Goal: Task Accomplishment & Management: Use online tool/utility

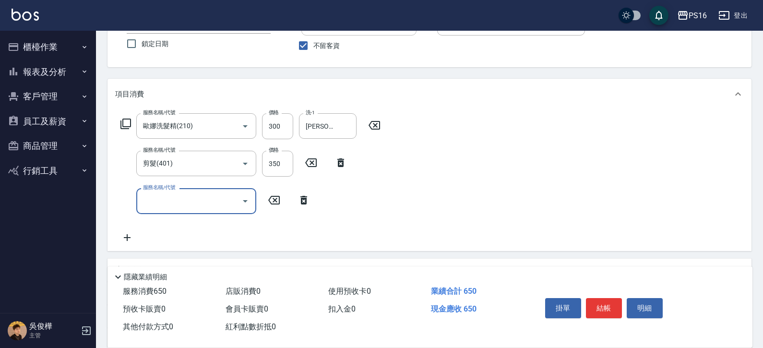
scroll to position [101, 0]
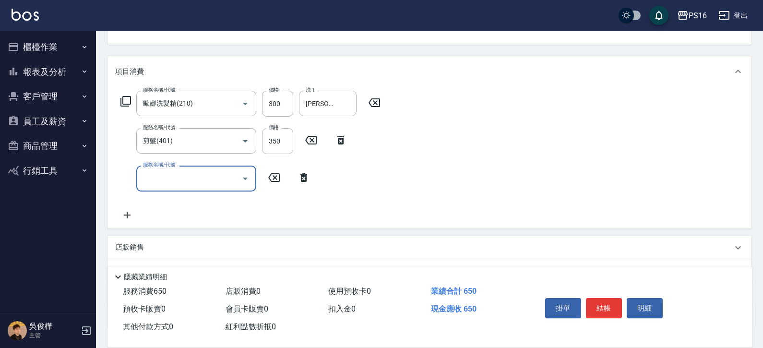
click at [248, 178] on icon "Open" at bounding box center [246, 179] width 12 height 12
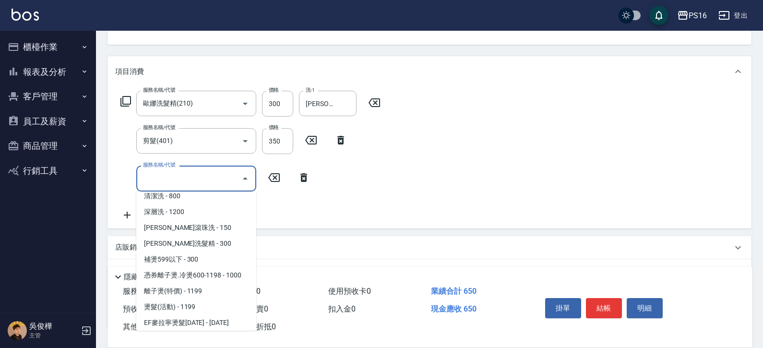
scroll to position [89, 0]
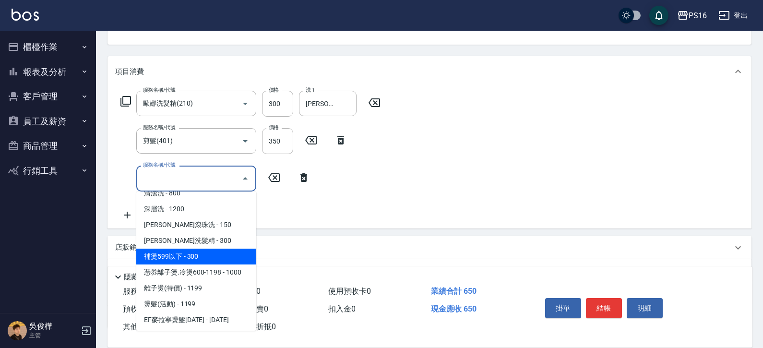
click at [209, 251] on span "補燙599以下 - 300" at bounding box center [196, 257] width 120 height 16
type input "補燙599以下(301)"
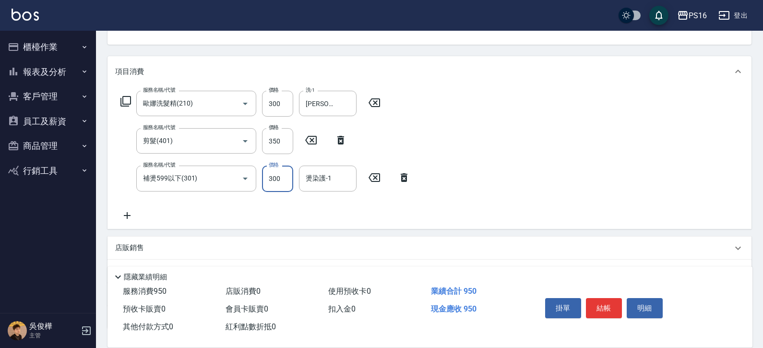
click at [271, 187] on input "300" at bounding box center [277, 179] width 31 height 26
click at [299, 185] on div "燙染護-1" at bounding box center [328, 178] width 58 height 25
type input "600"
type input "[PERSON_NAME]-21"
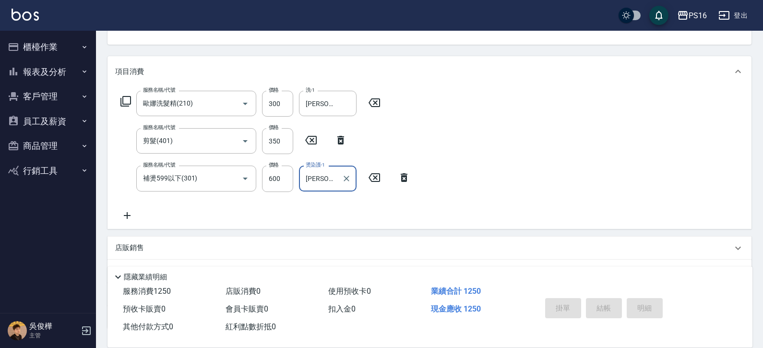
type input "[DATE] 18:01"
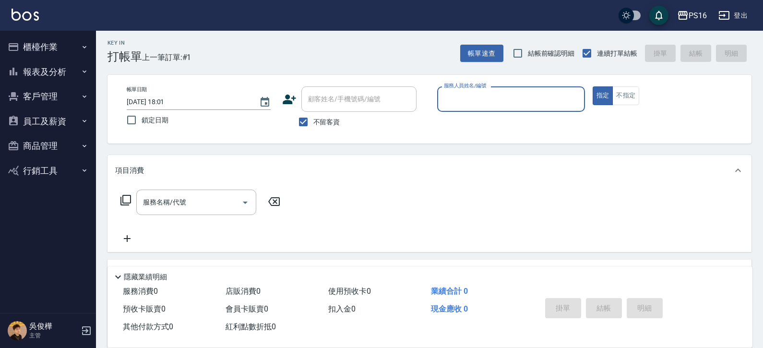
scroll to position [0, 0]
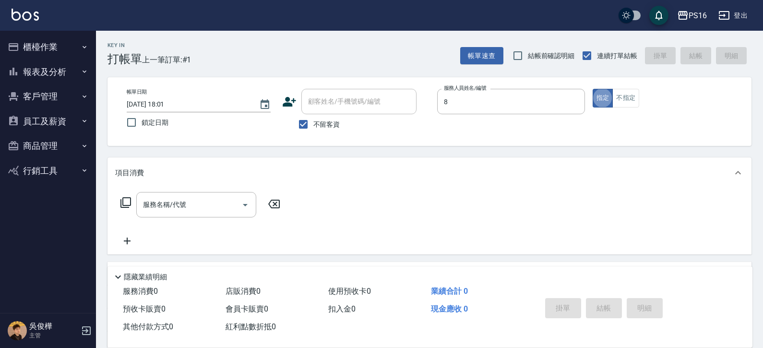
type input "[PERSON_NAME]-8"
type button "true"
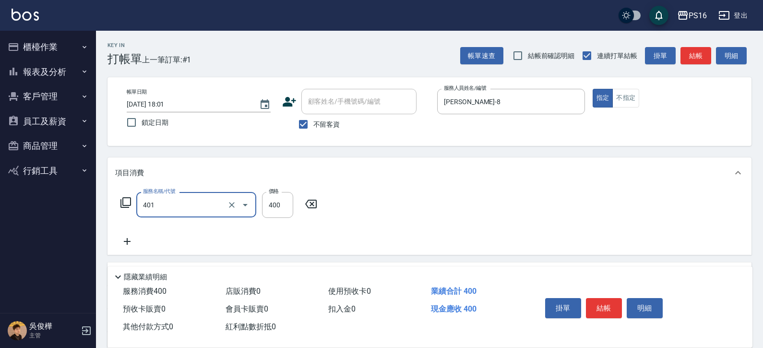
type input "剪髮(401)"
type input "250"
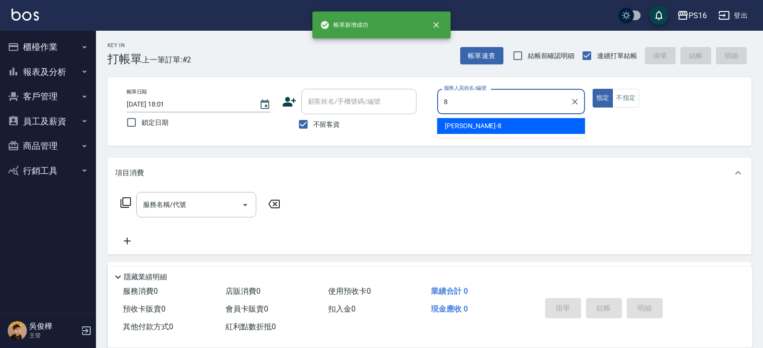
type input "[PERSON_NAME]-8"
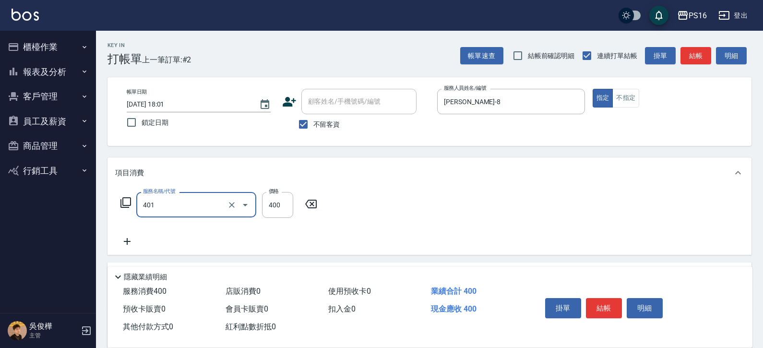
type input "剪髮(401)"
type input "300"
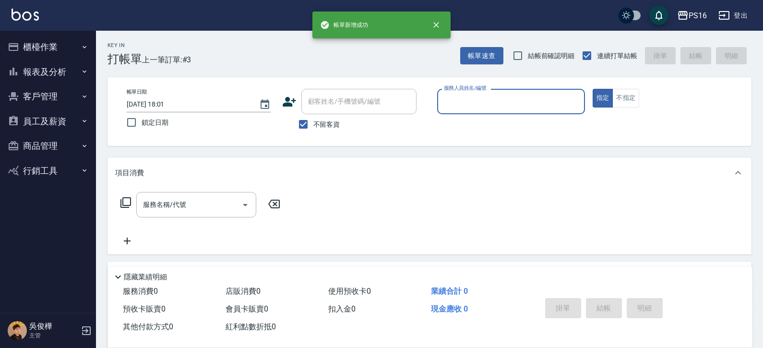
type input "8"
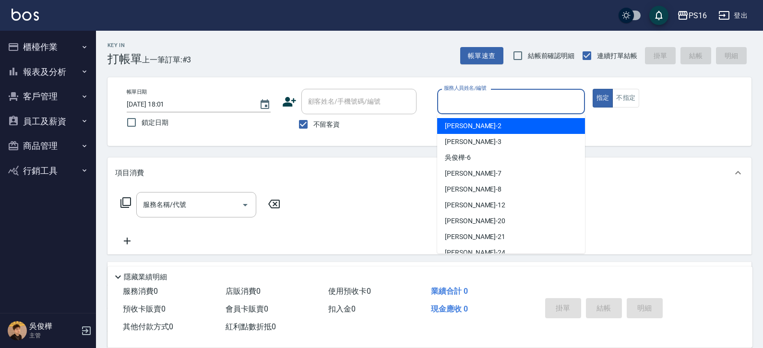
type input "[PERSON_NAME]-2"
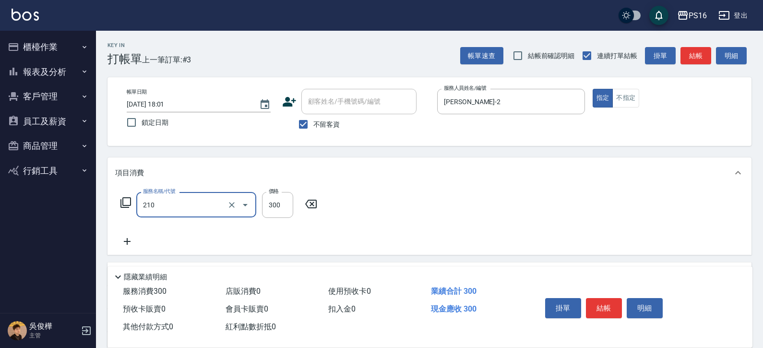
type input "歐娜洗髮精(210)"
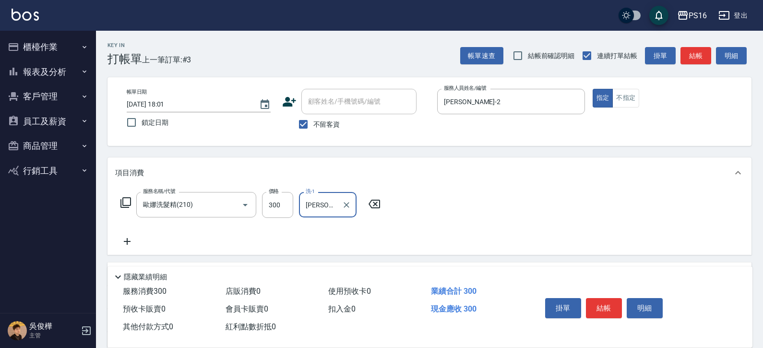
type input "[PERSON_NAME]-2"
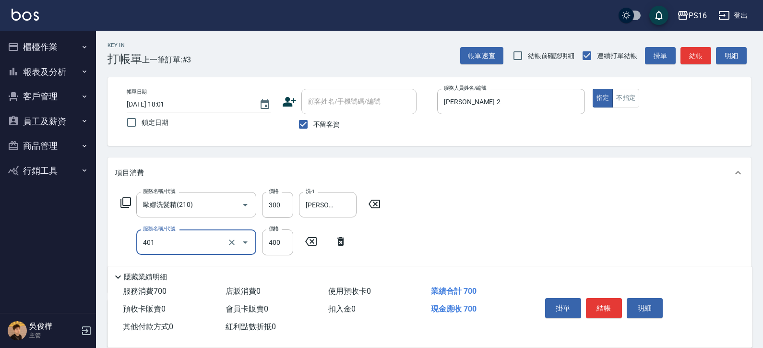
type input "剪髮(401)"
type input "300"
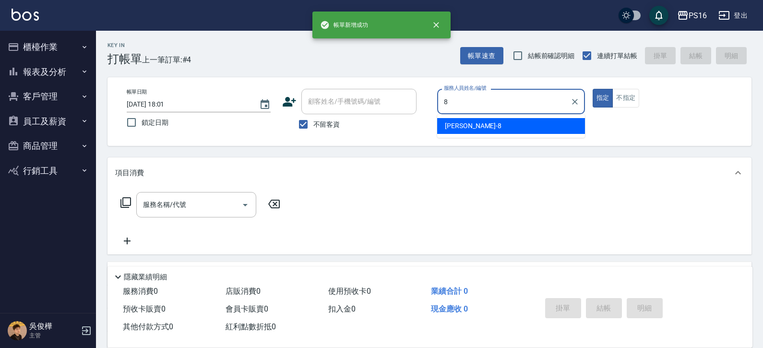
type input "[PERSON_NAME]-8"
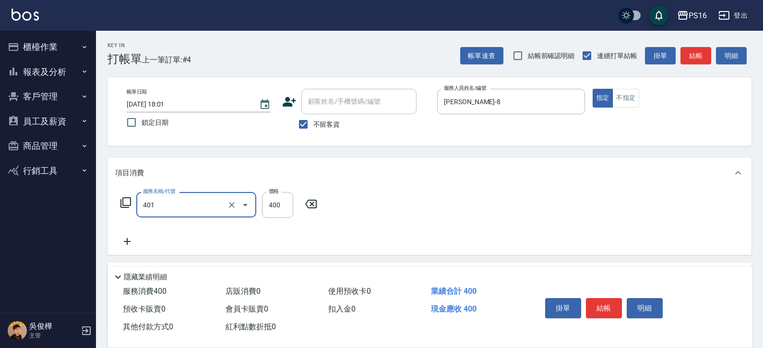
type input "剪髮(401)"
type input "200"
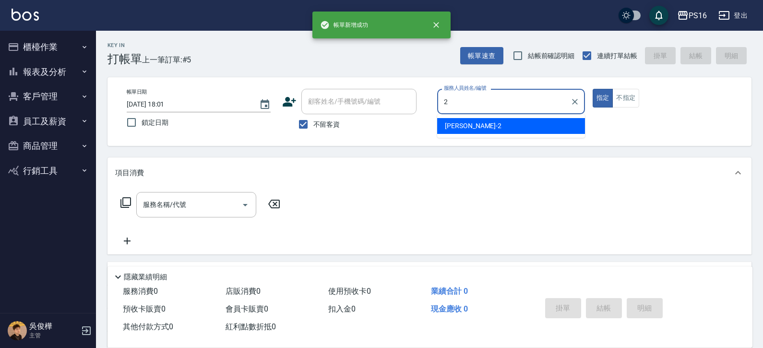
type input "[PERSON_NAME]-2"
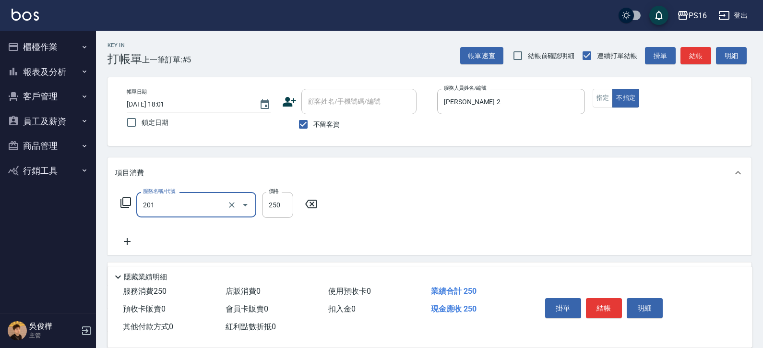
type input "洗髮(201)"
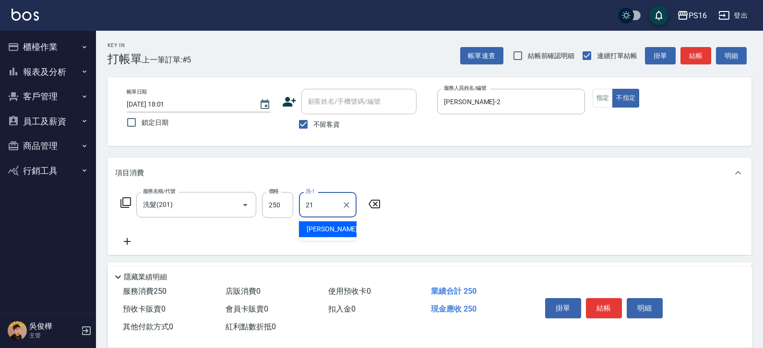
type input "[PERSON_NAME]-21"
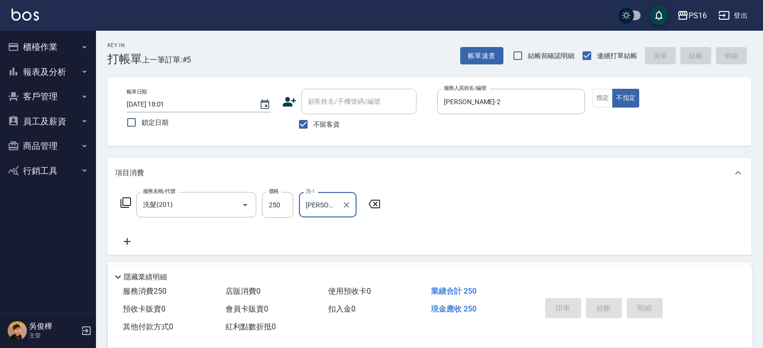
type input "[DATE] 18:02"
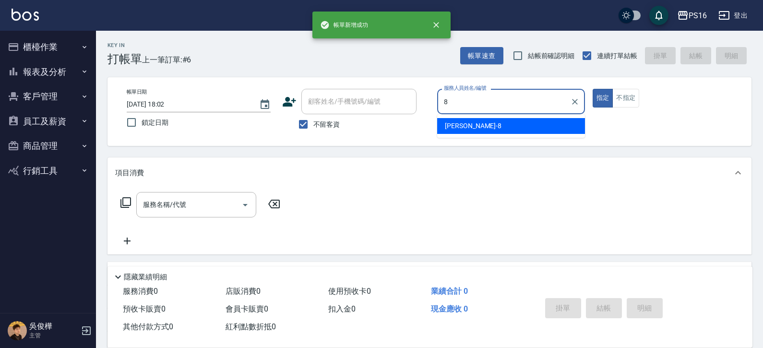
type input "[PERSON_NAME]-8"
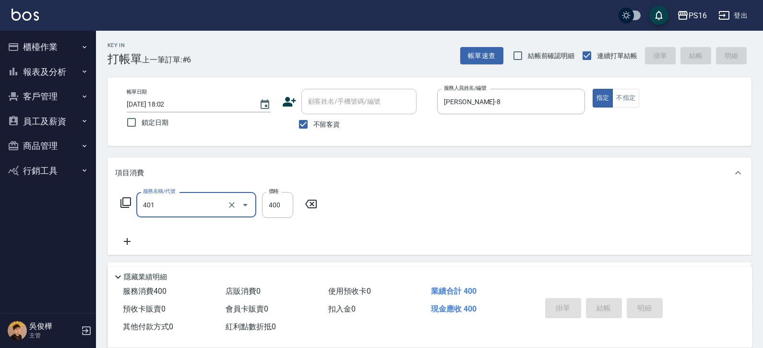
type input "401"
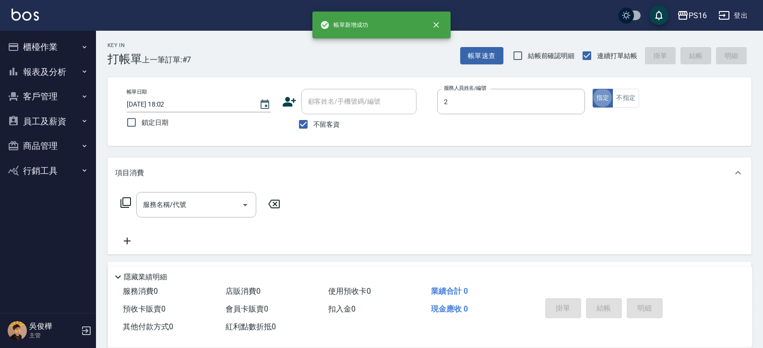
type input "[PERSON_NAME]-2"
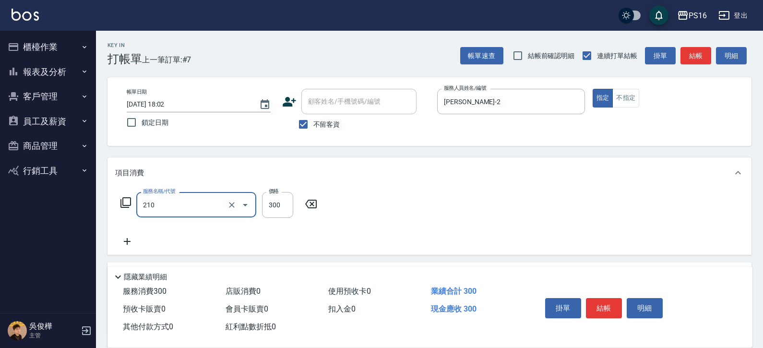
type input "歐娜洗髮精(210)"
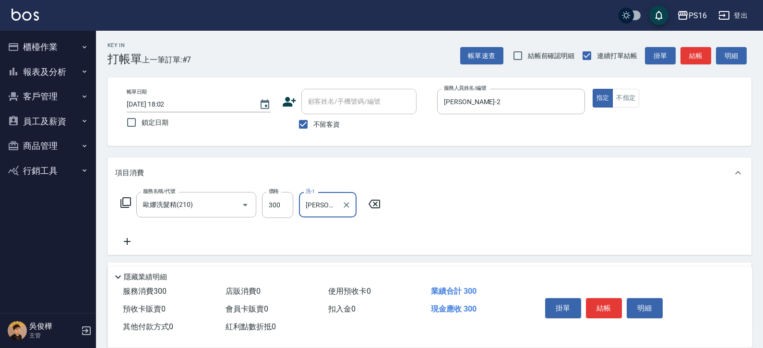
type input "[PERSON_NAME]-21"
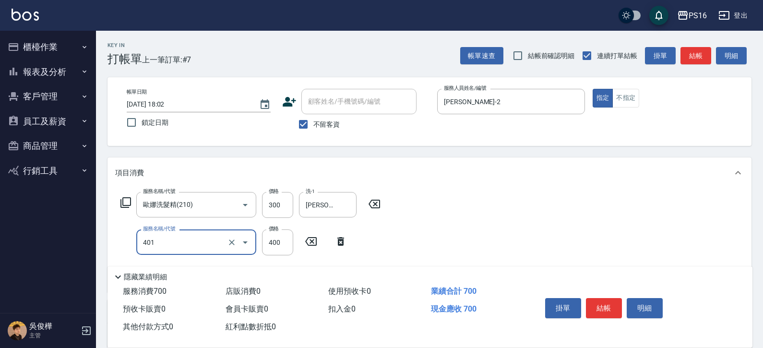
type input "剪髮(401)"
type input "300"
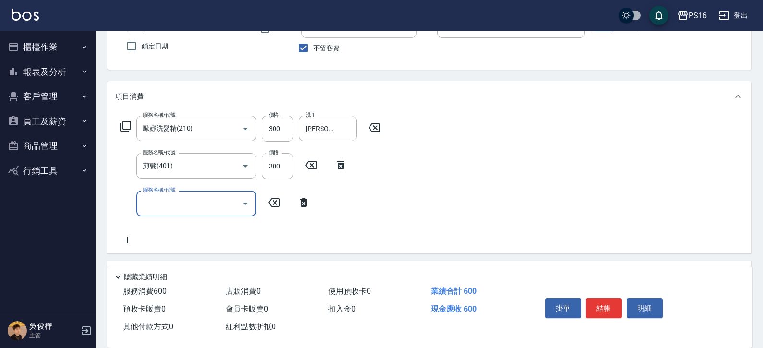
scroll to position [78, 0]
type input "4"
type input "染髮(501)"
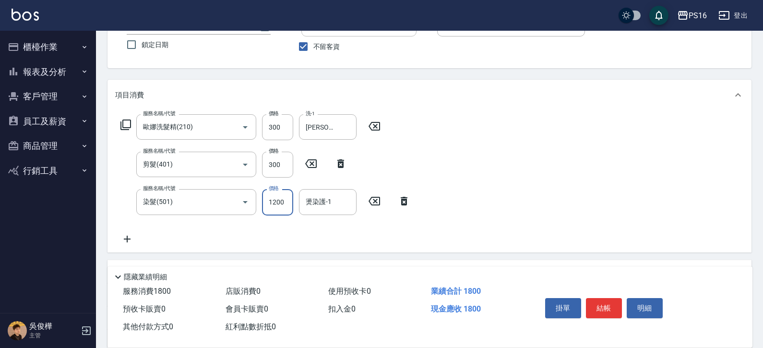
type input "1200"
type input "[PERSON_NAME]-21"
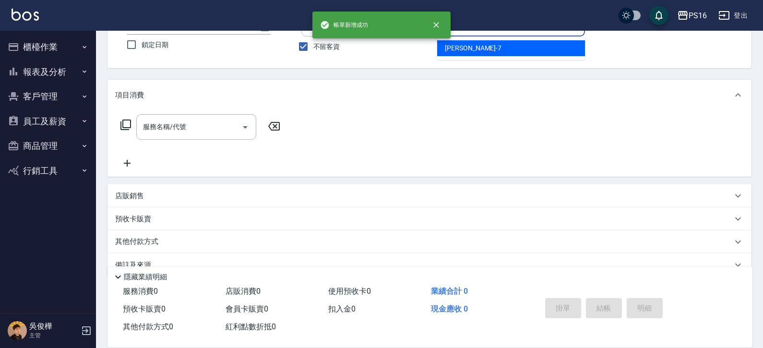
type input "[PERSON_NAME]-7"
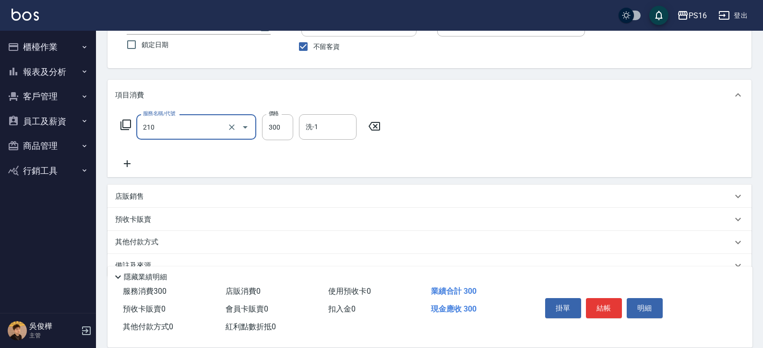
type input "歐娜洗髮精(210)"
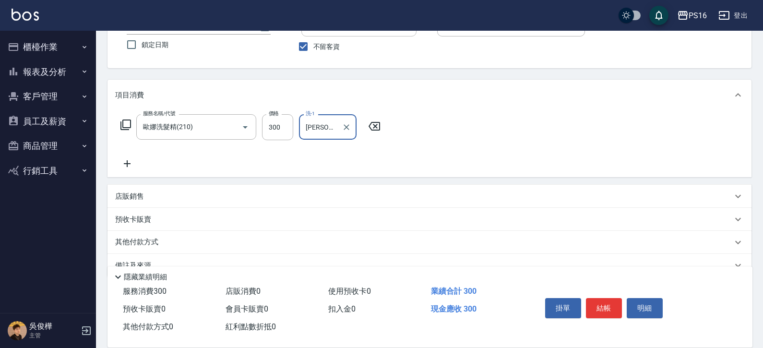
type input "[PERSON_NAME]-28"
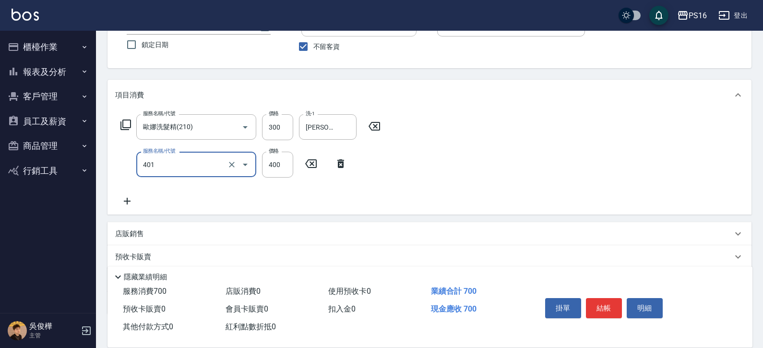
type input "剪髮(401)"
type input "350"
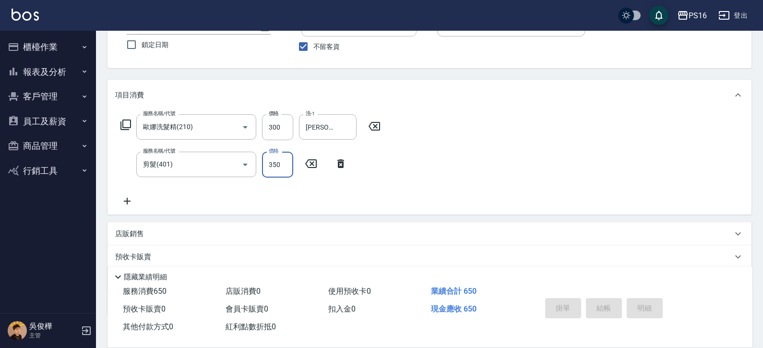
type input "[DATE] 18:03"
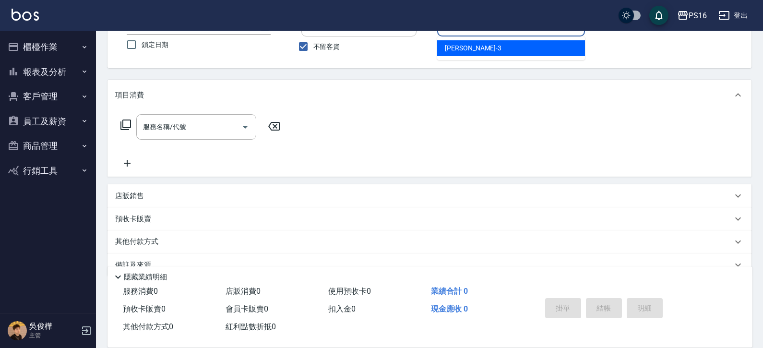
type input "[PERSON_NAME]-3"
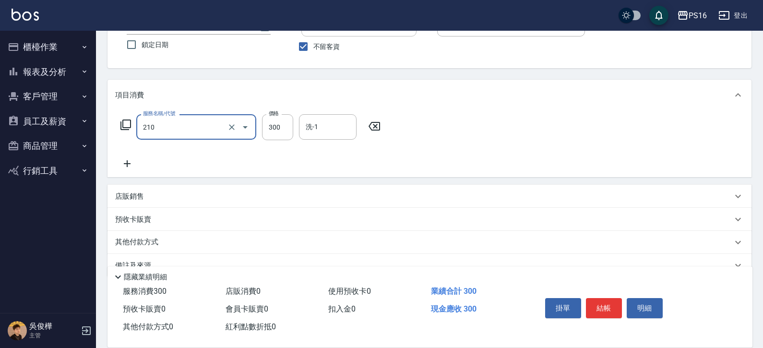
type input "歐娜洗髮精(210)"
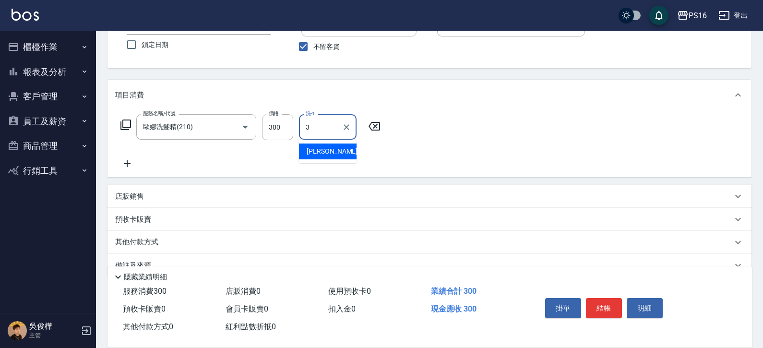
type input "[PERSON_NAME]-3"
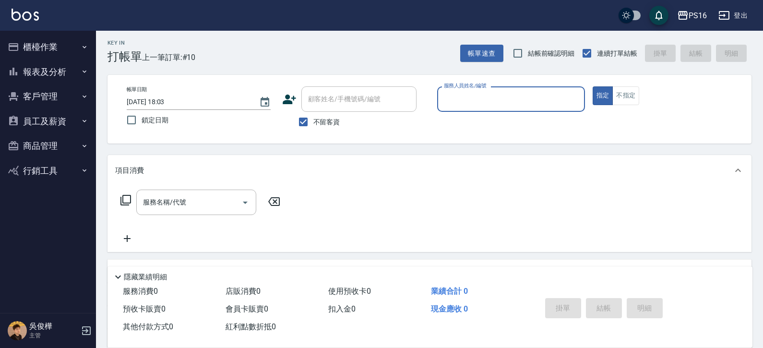
scroll to position [0, 0]
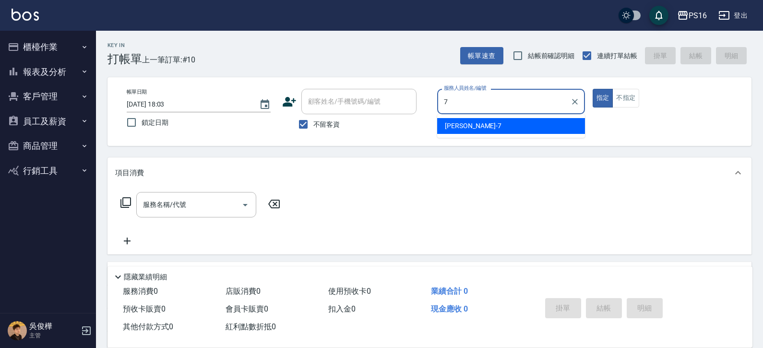
type input "[PERSON_NAME]-7"
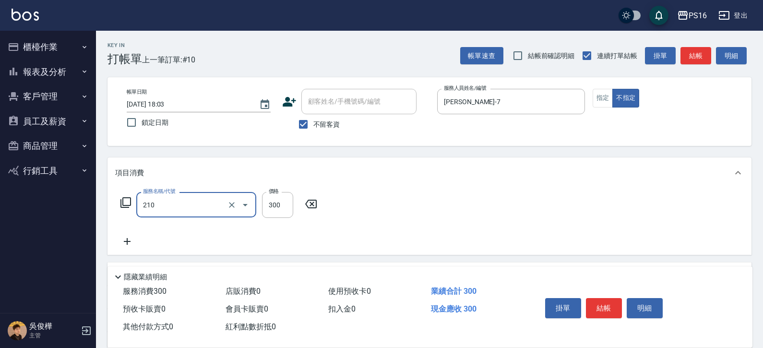
type input "歐娜洗髮精(210)"
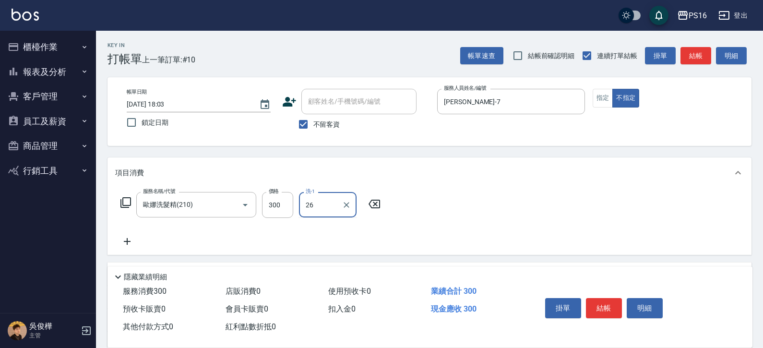
type input "26"
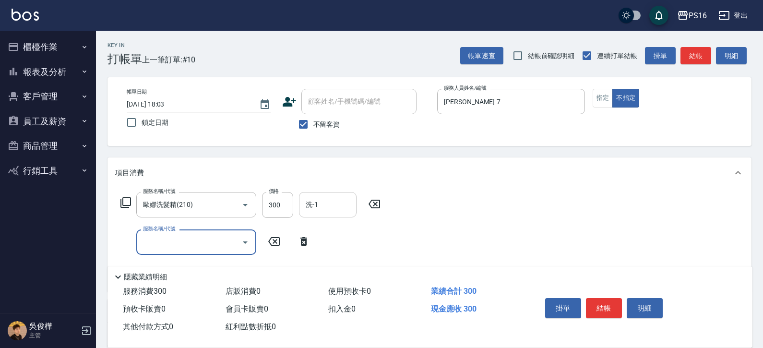
click at [306, 198] on div "洗-1 洗-1" at bounding box center [328, 204] width 58 height 25
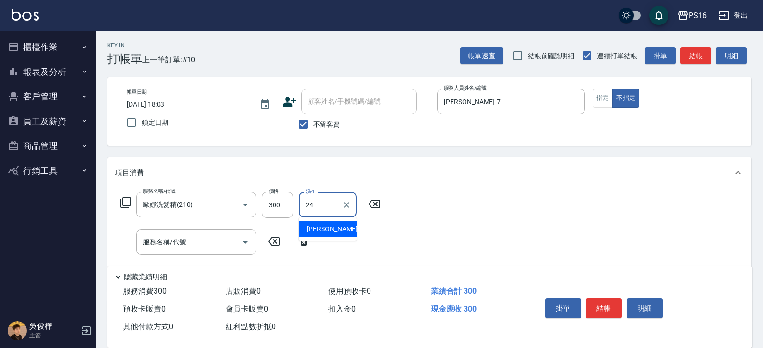
type input "[PERSON_NAME]-24"
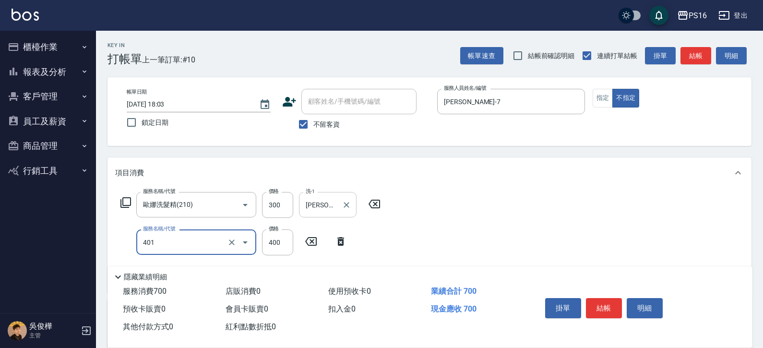
type input "剪髮(401)"
type input "200"
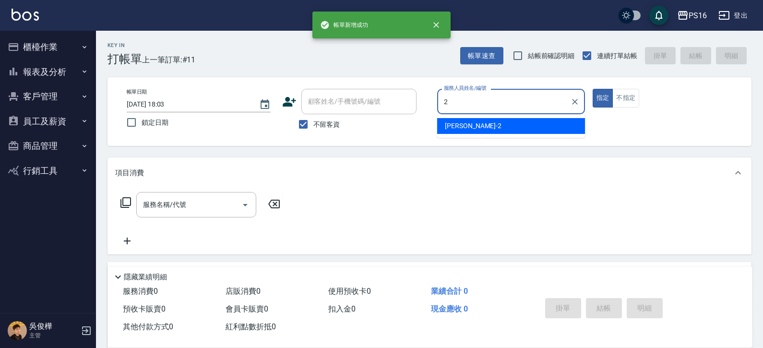
type input "[PERSON_NAME]-2"
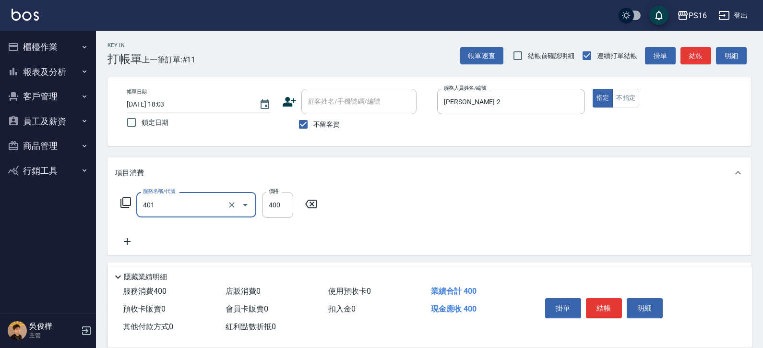
type input "剪髮(401)"
type input "300"
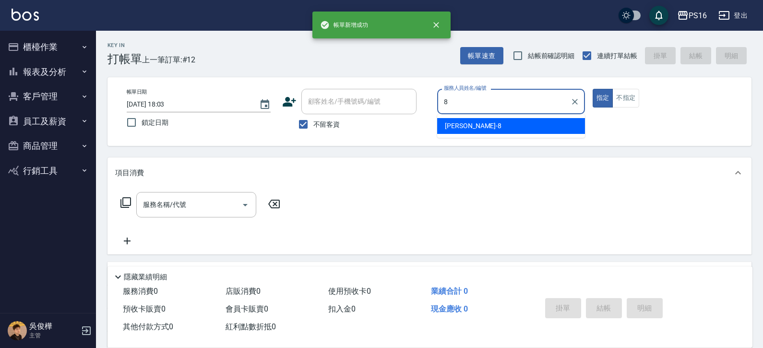
type input "[PERSON_NAME]-8"
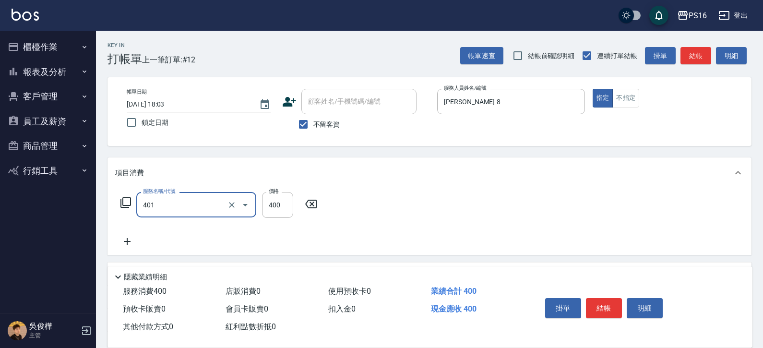
type input "剪髮(401)"
type input "300"
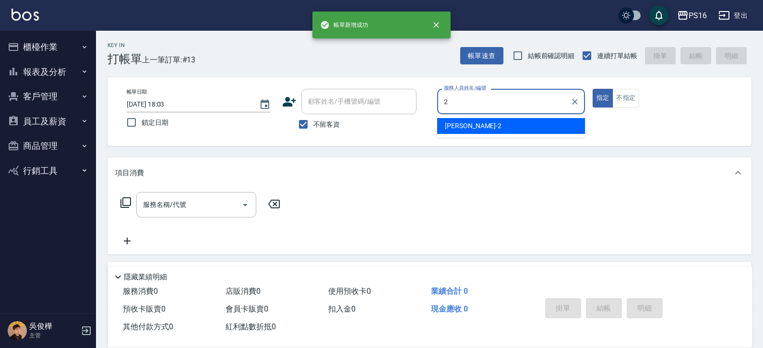
type input "[PERSON_NAME]-2"
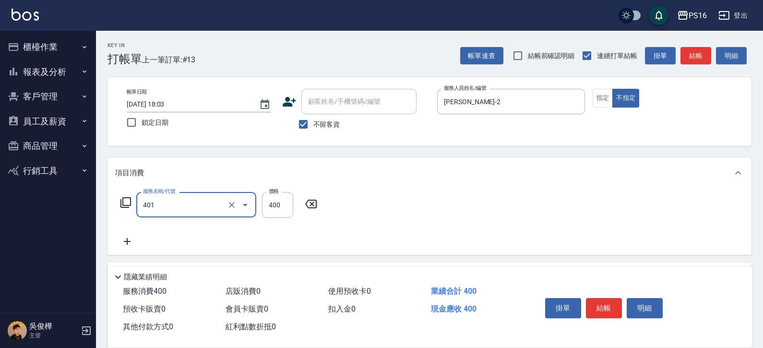
type input "剪髮(401)"
type input "200"
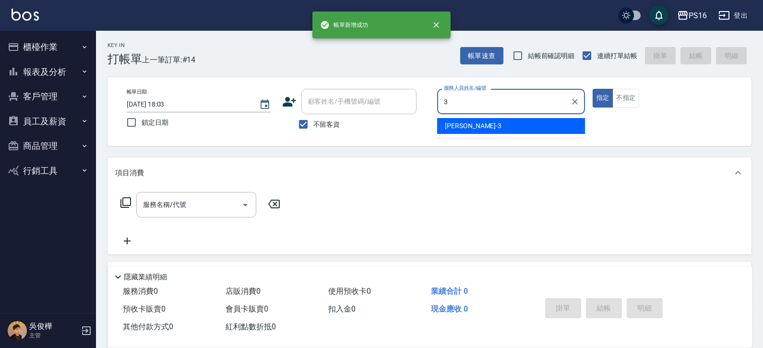
type input "[PERSON_NAME]-3"
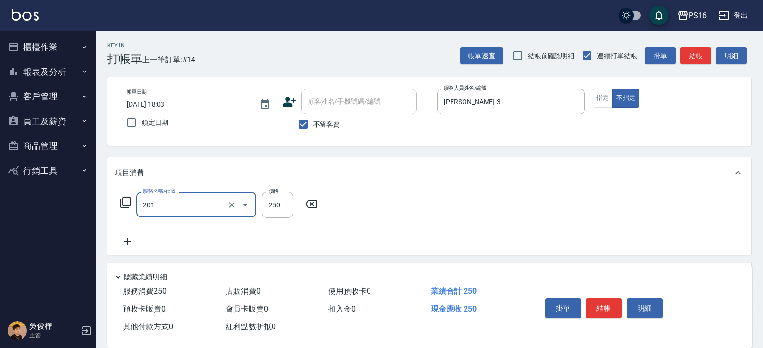
type input "洗髮(201)"
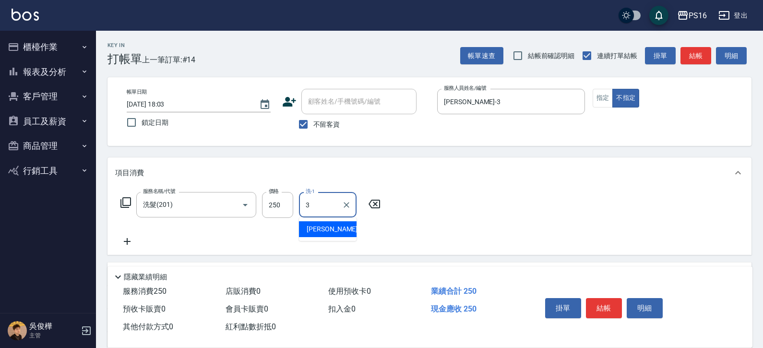
type input "[PERSON_NAME]-3"
